Goal: Navigation & Orientation: Find specific page/section

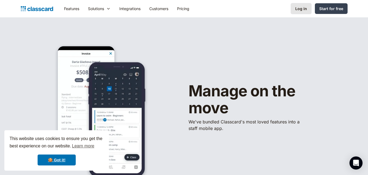
click at [304, 8] on div "Log in" at bounding box center [301, 9] width 12 height 6
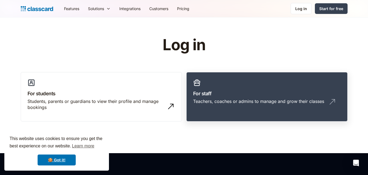
click at [229, 92] on h3 "For staff" at bounding box center [267, 93] width 148 height 7
